Goal: Information Seeking & Learning: Learn about a topic

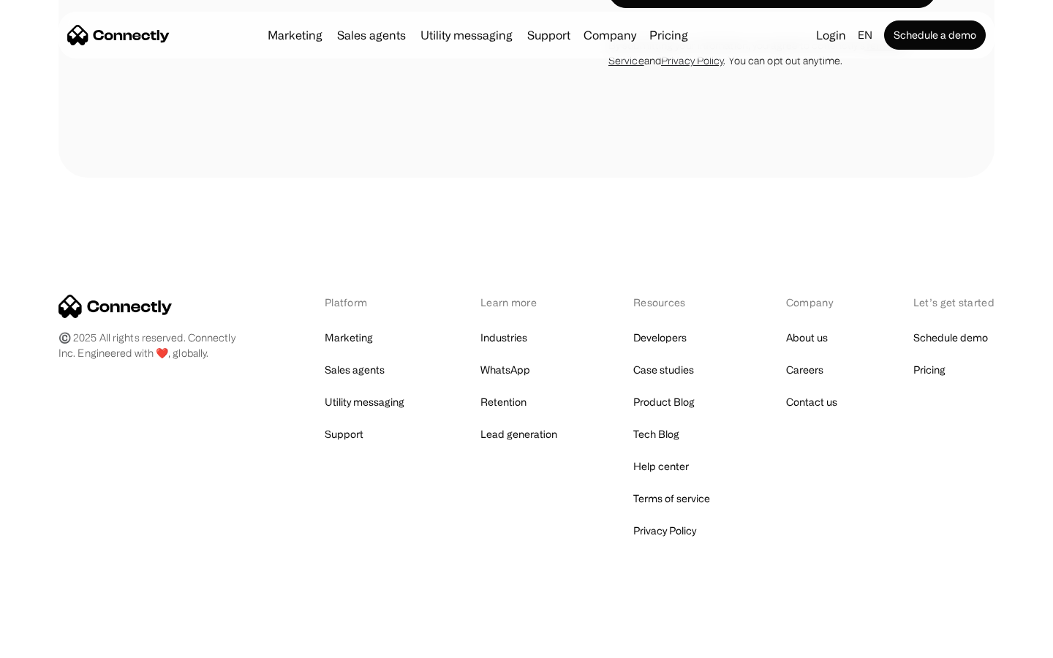
scroll to position [2144, 0]
